Goal: Navigation & Orientation: Find specific page/section

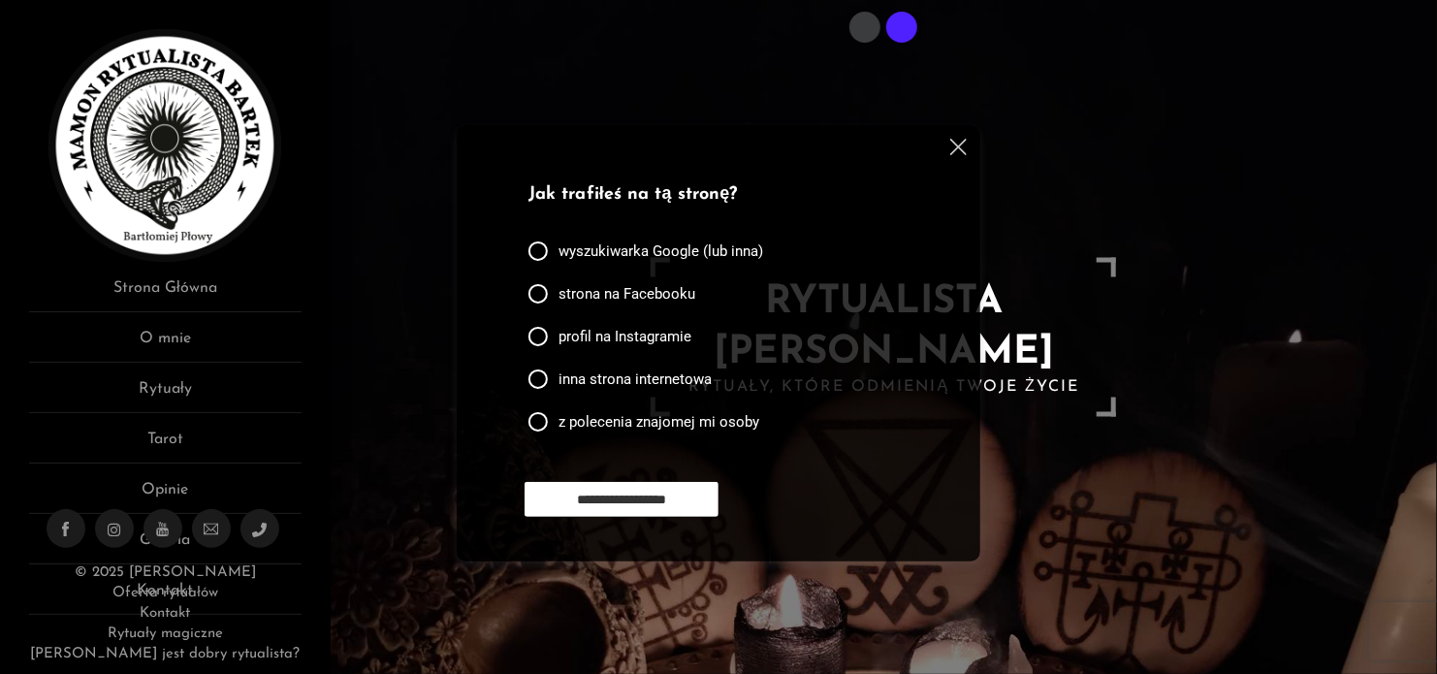
click at [956, 151] on img at bounding box center [958, 147] width 16 height 16
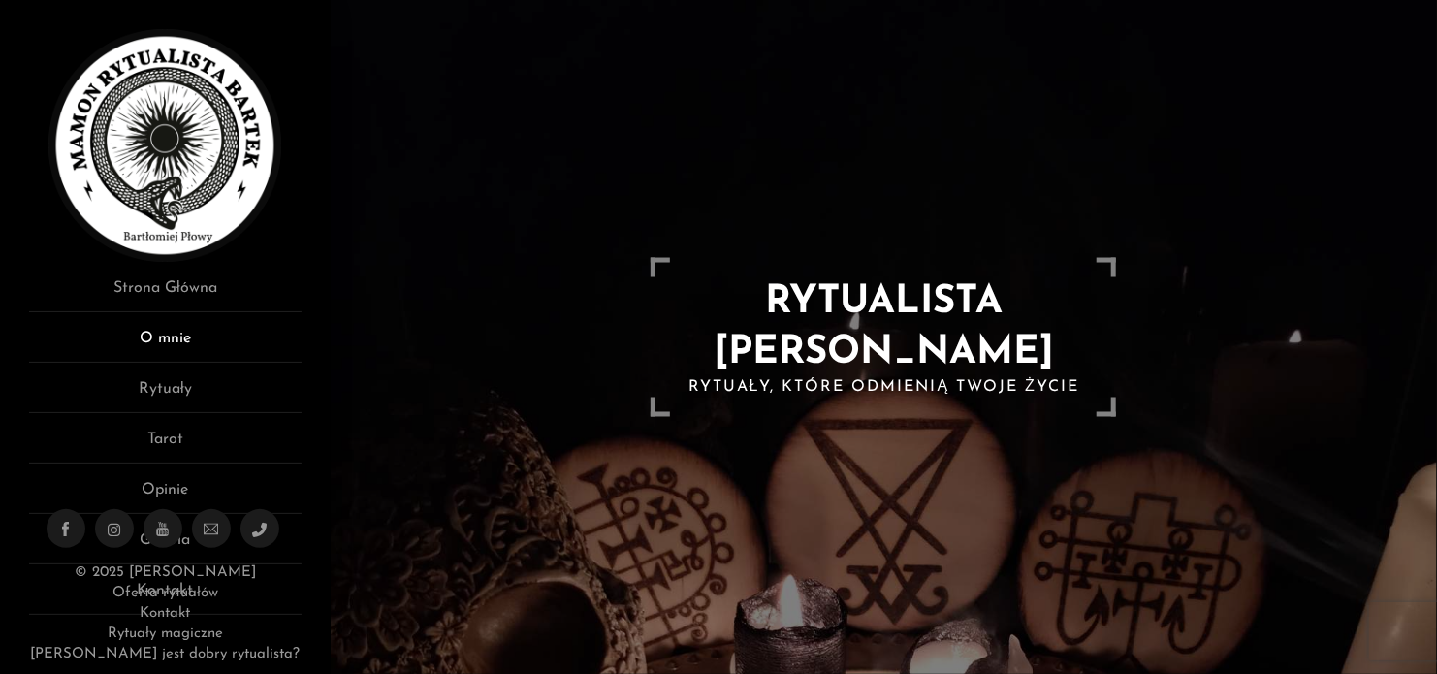
click at [154, 335] on link "O mnie" at bounding box center [165, 345] width 273 height 36
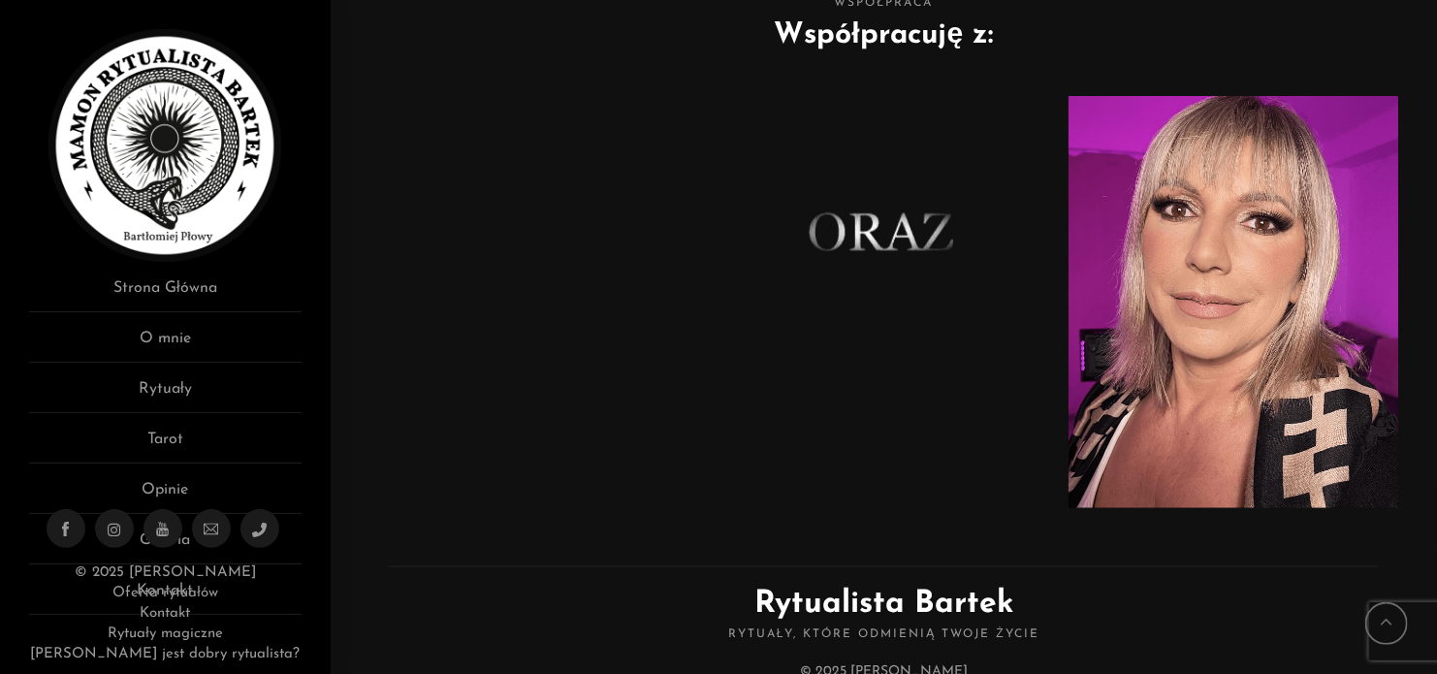
scroll to position [1170, 0]
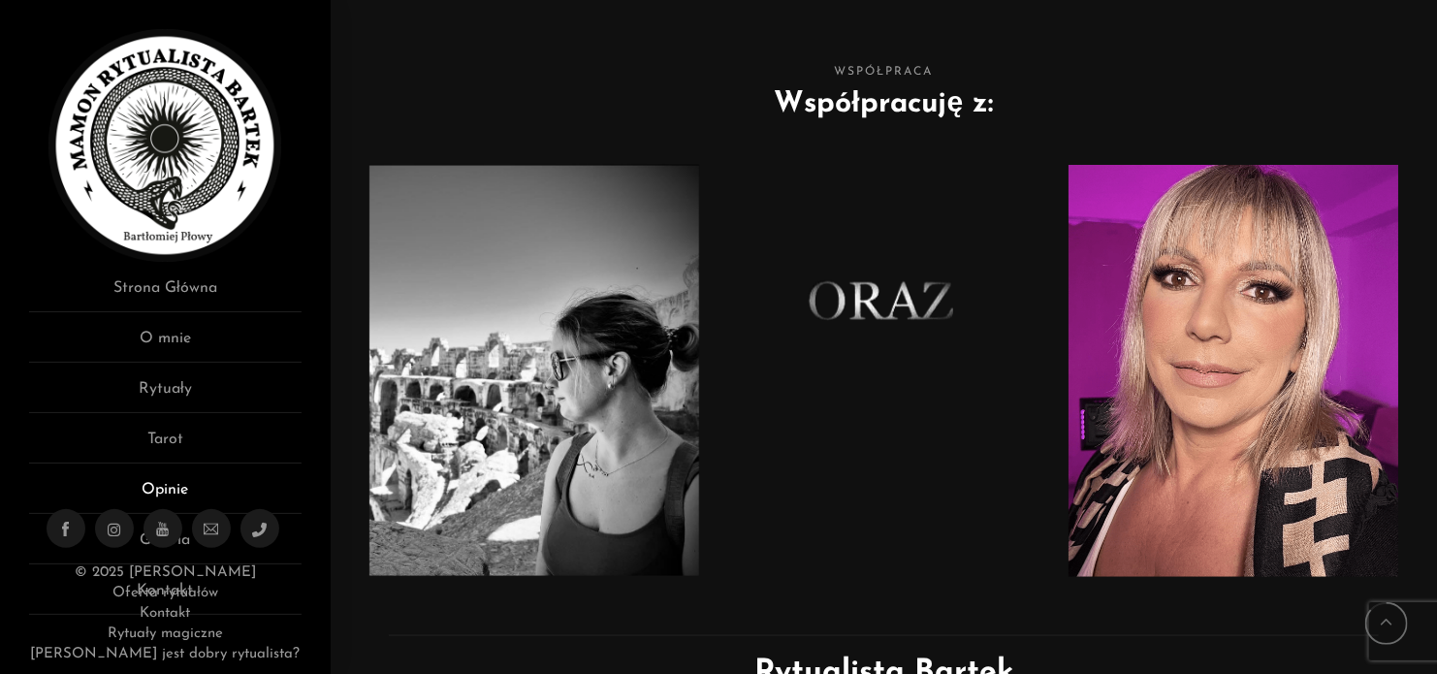
click at [178, 485] on link "Opinie" at bounding box center [165, 496] width 273 height 36
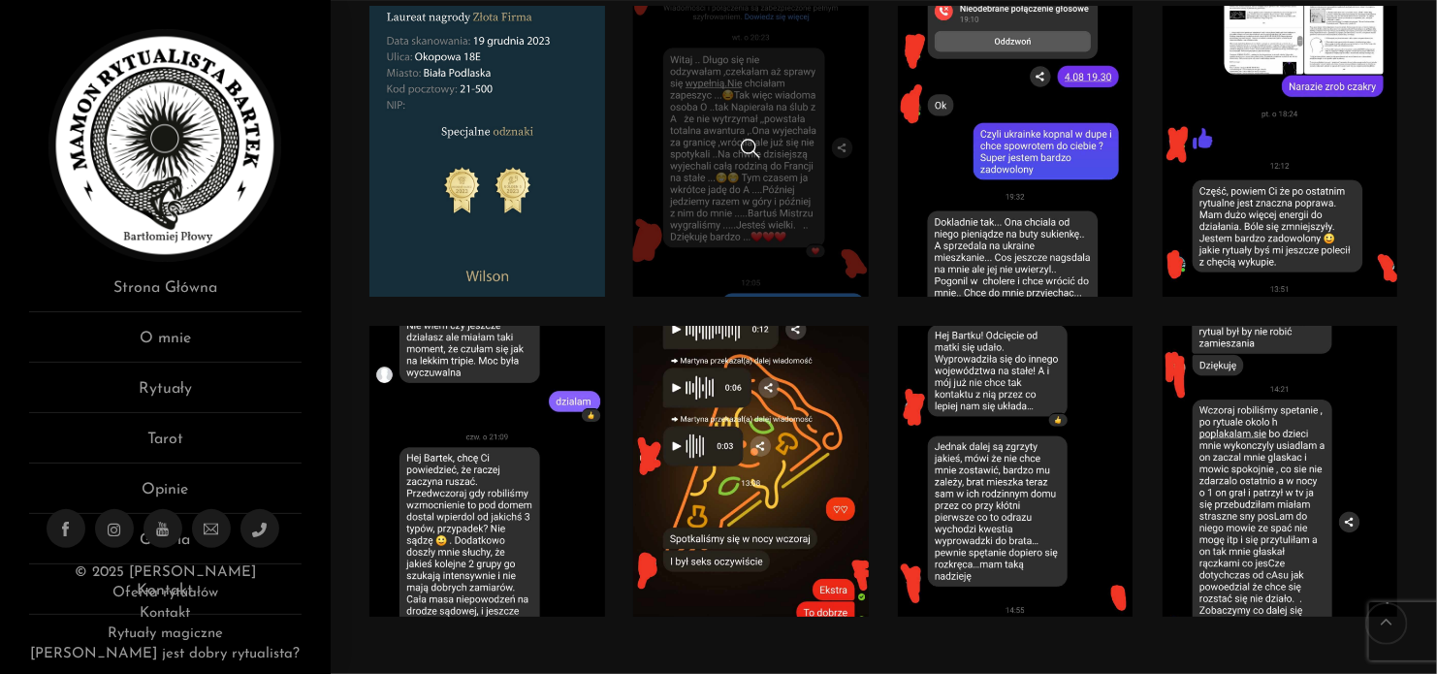
scroll to position [582, 0]
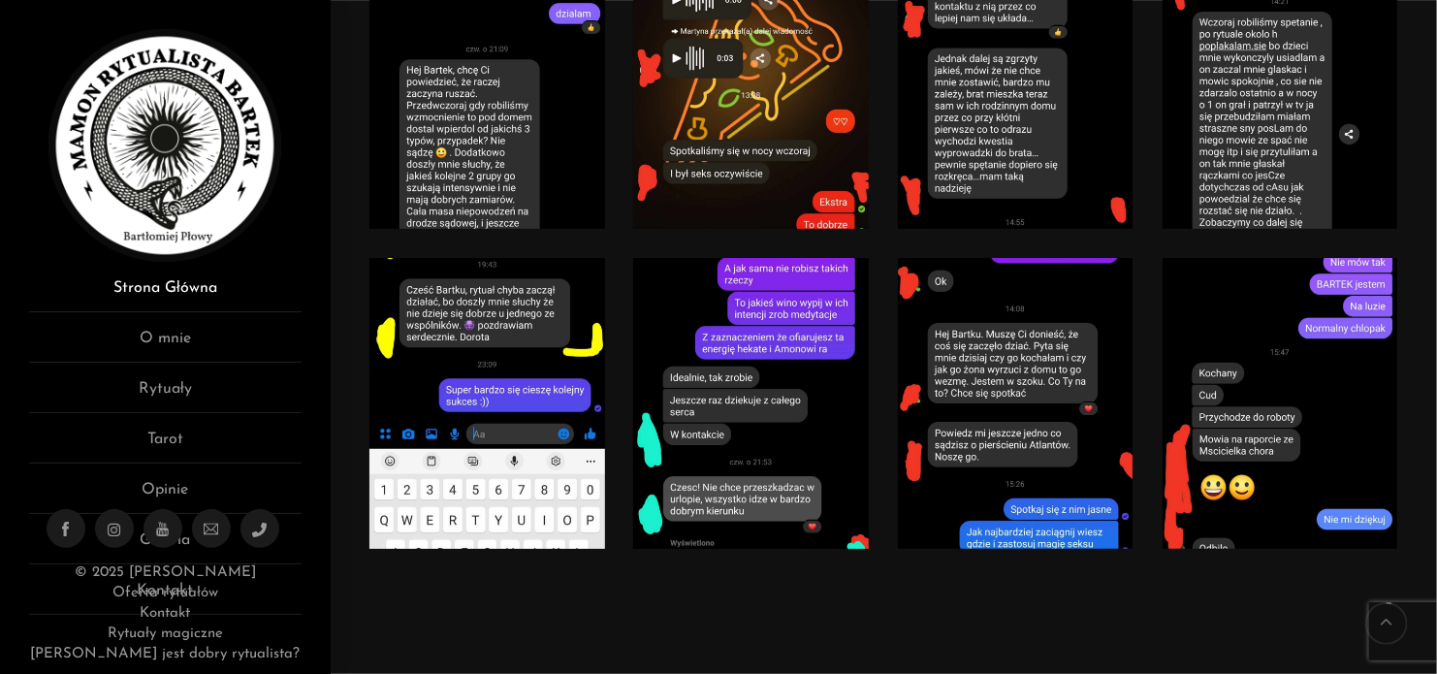
click at [167, 283] on link "Strona Główna" at bounding box center [165, 294] width 273 height 36
click at [175, 343] on link "O mnie" at bounding box center [165, 345] width 273 height 36
click at [173, 388] on link "Rytuały" at bounding box center [165, 395] width 273 height 36
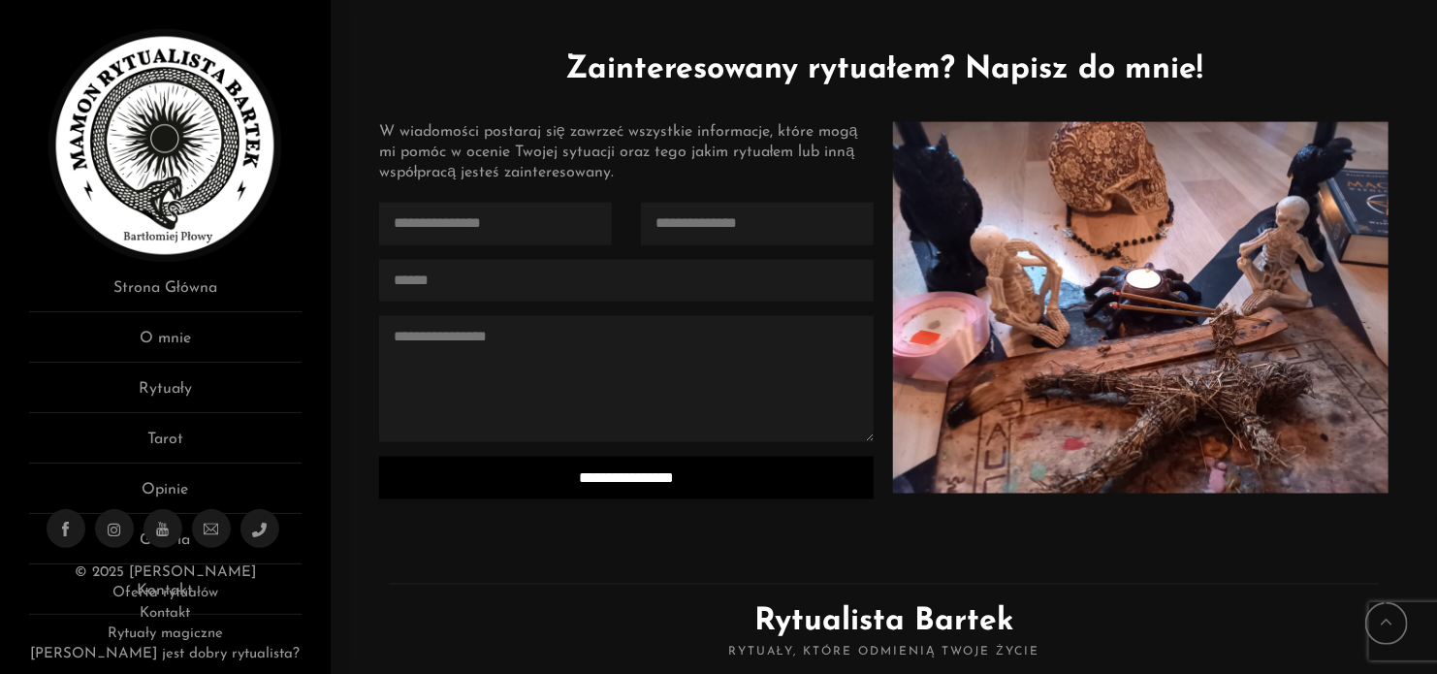
scroll to position [4946, 0]
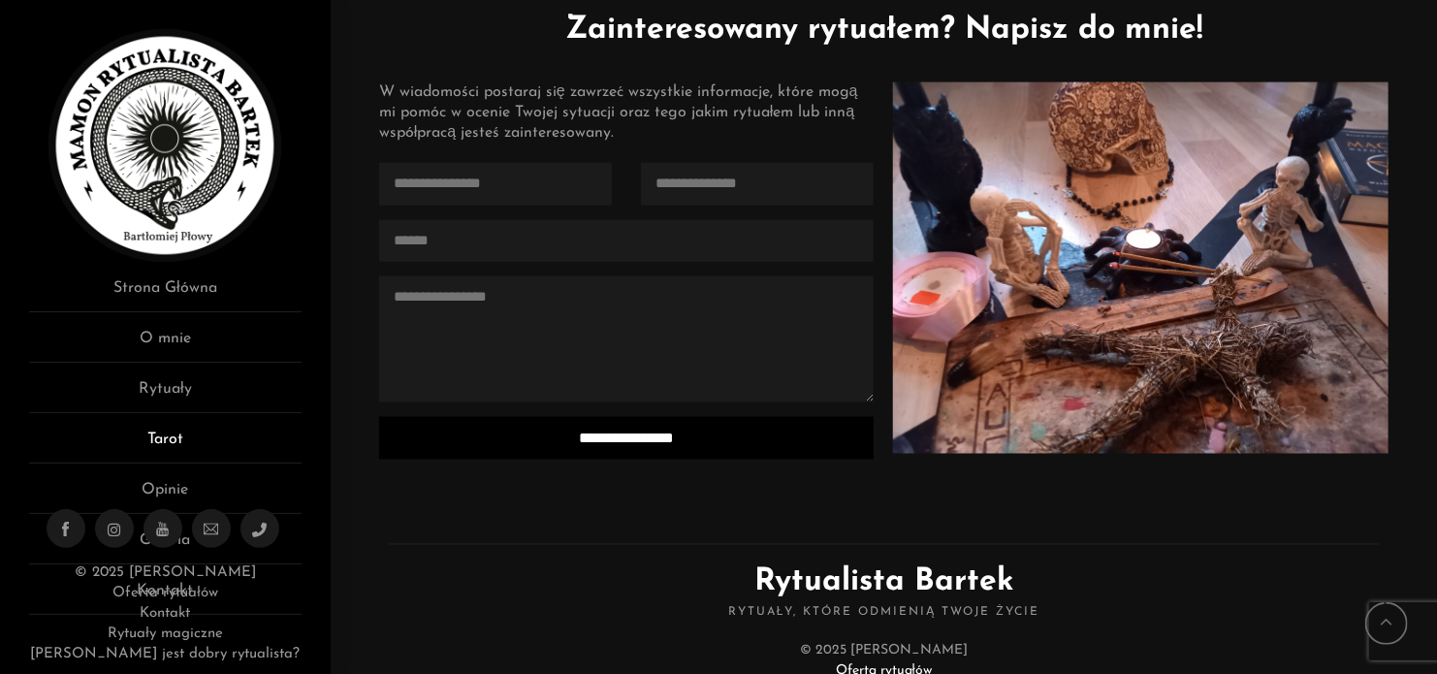
click at [169, 439] on link "Tarot" at bounding box center [165, 446] width 273 height 36
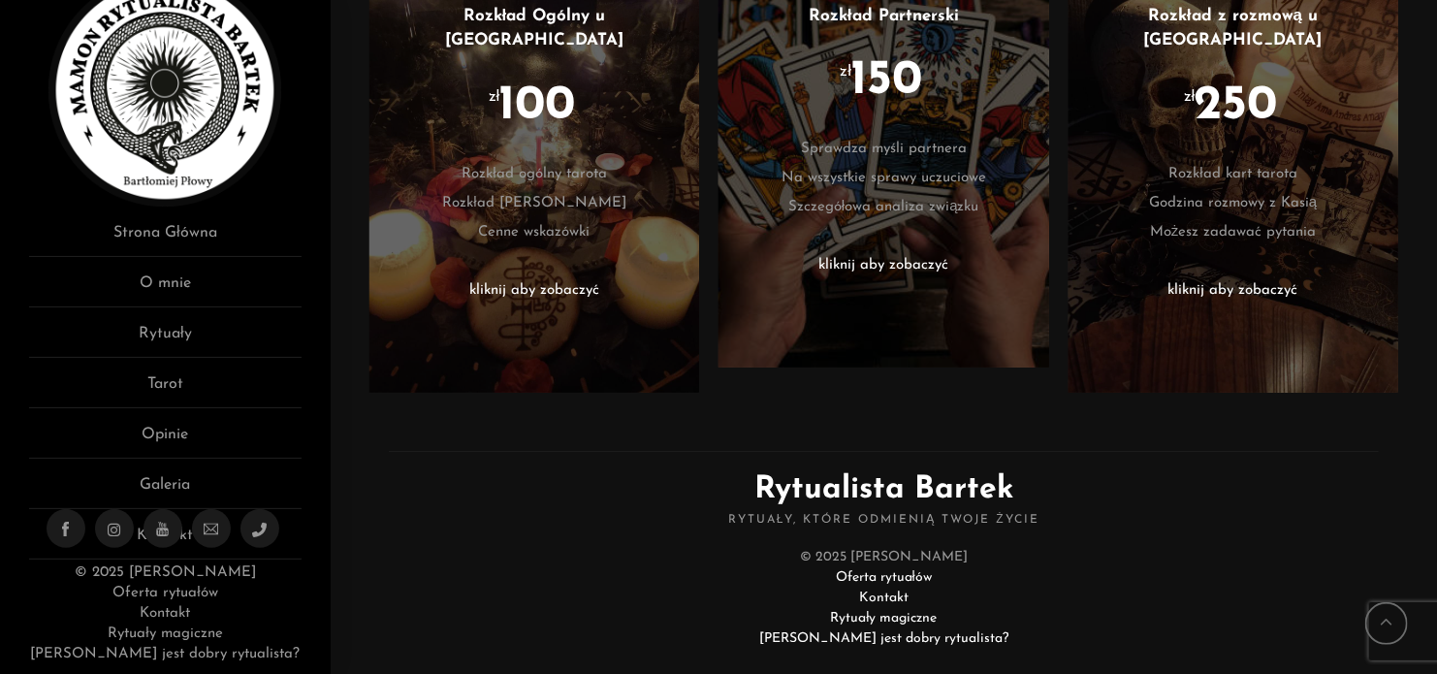
scroll to position [924, 0]
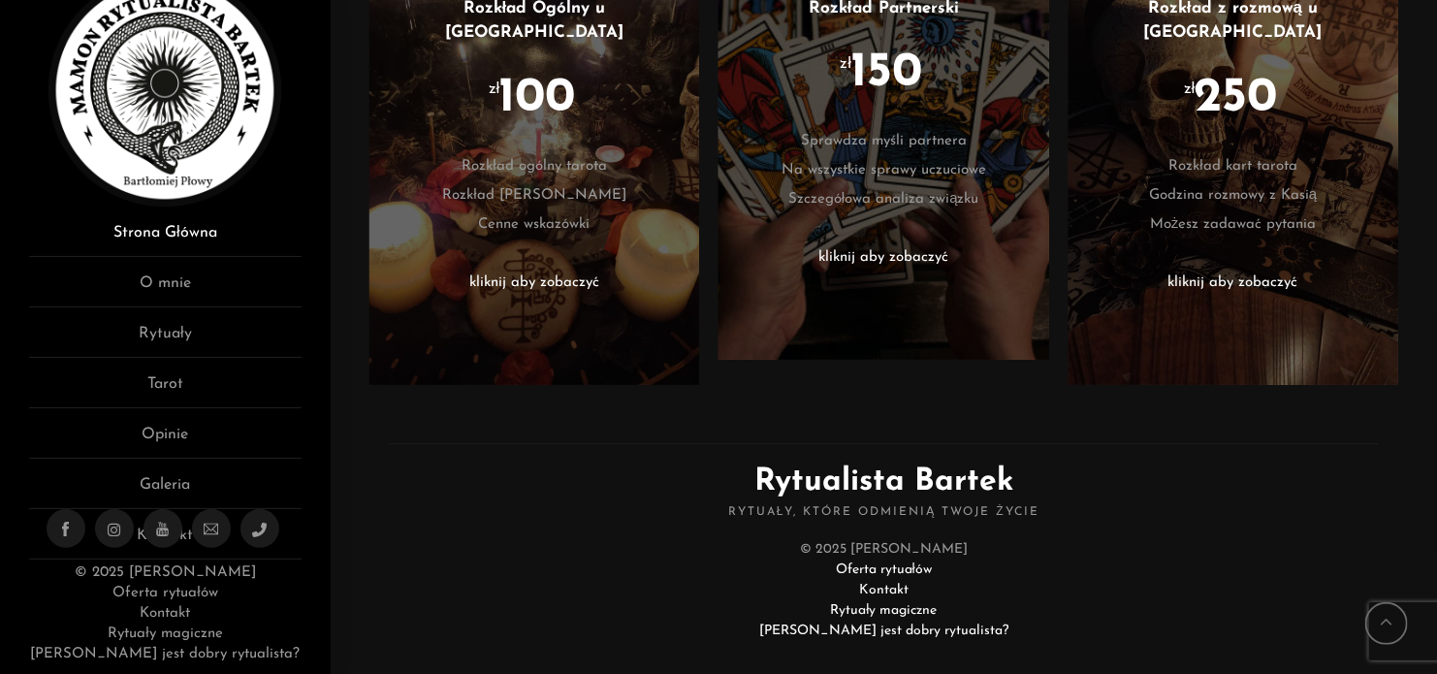
click at [108, 226] on link "Strona Główna" at bounding box center [165, 239] width 273 height 36
